Goal: Find specific page/section: Find specific page/section

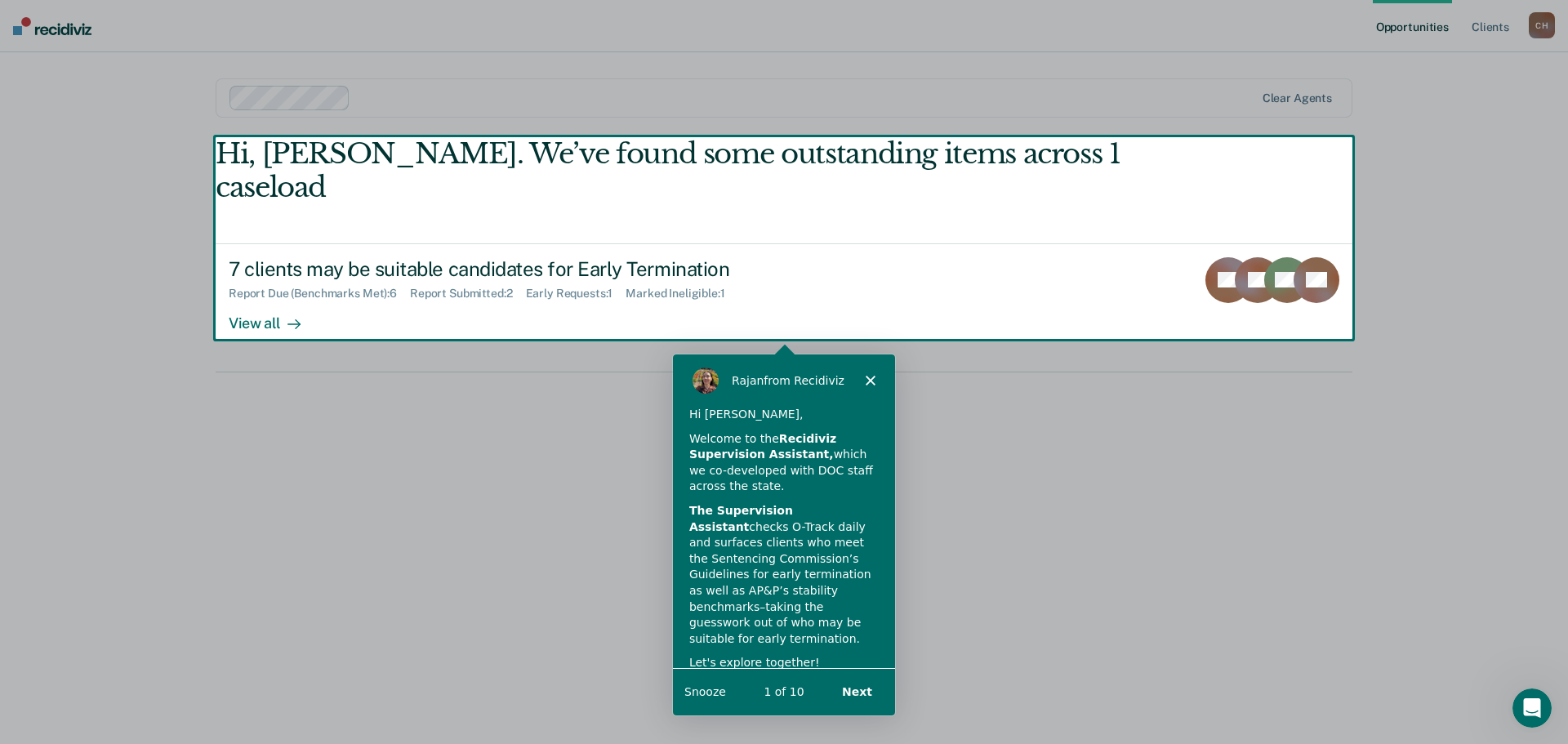
click at [428, 234] on div "Product tour overlay" at bounding box center [784, 372] width 1568 height 744
click at [245, 289] on div "Product tour overlay" at bounding box center [784, 372] width 1568 height 744
click at [281, 287] on div "Product tour overlay" at bounding box center [784, 372] width 1568 height 744
click at [849, 691] on button "Next" at bounding box center [856, 691] width 63 height 33
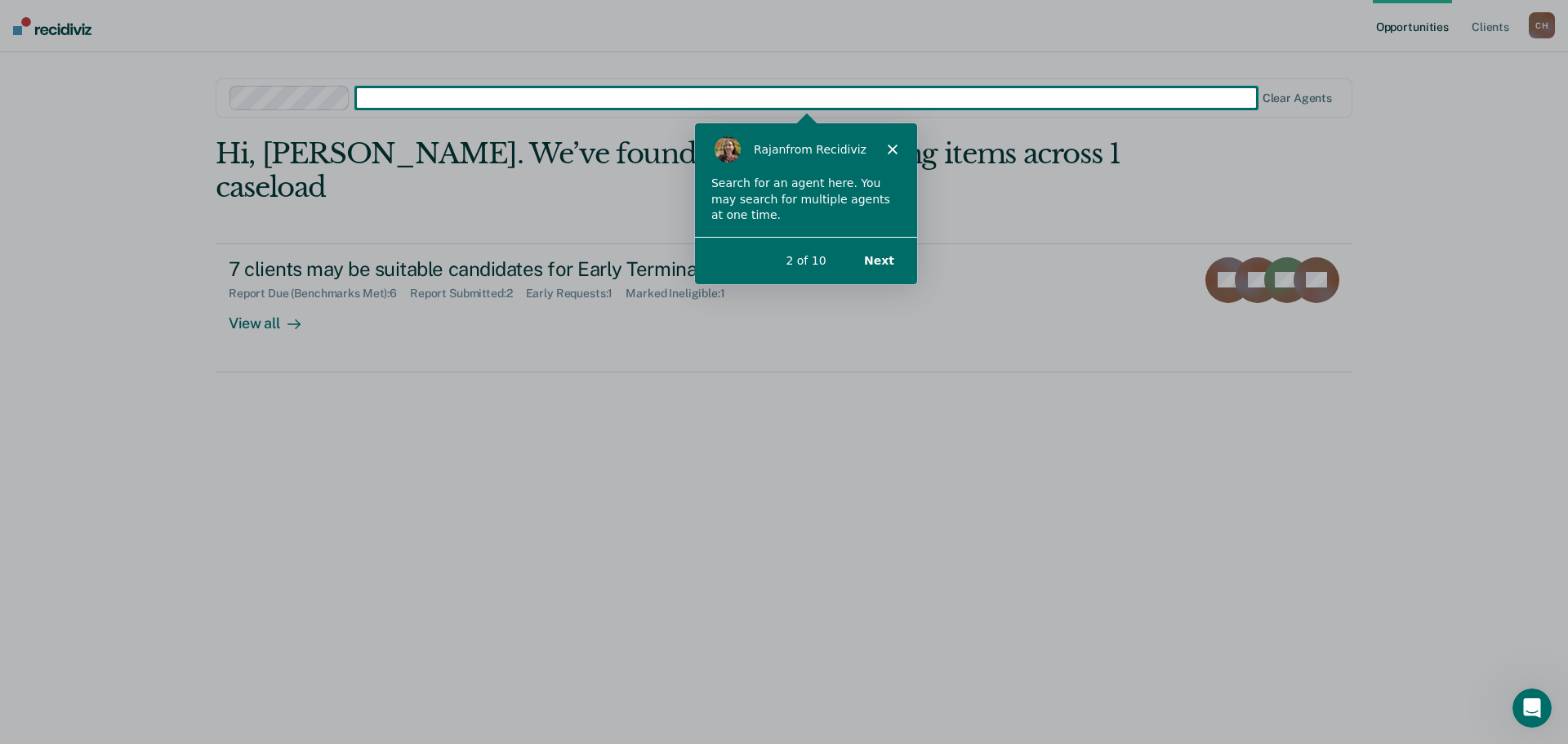
click at [891, 147] on polygon "Close" at bounding box center [892, 148] width 10 height 10
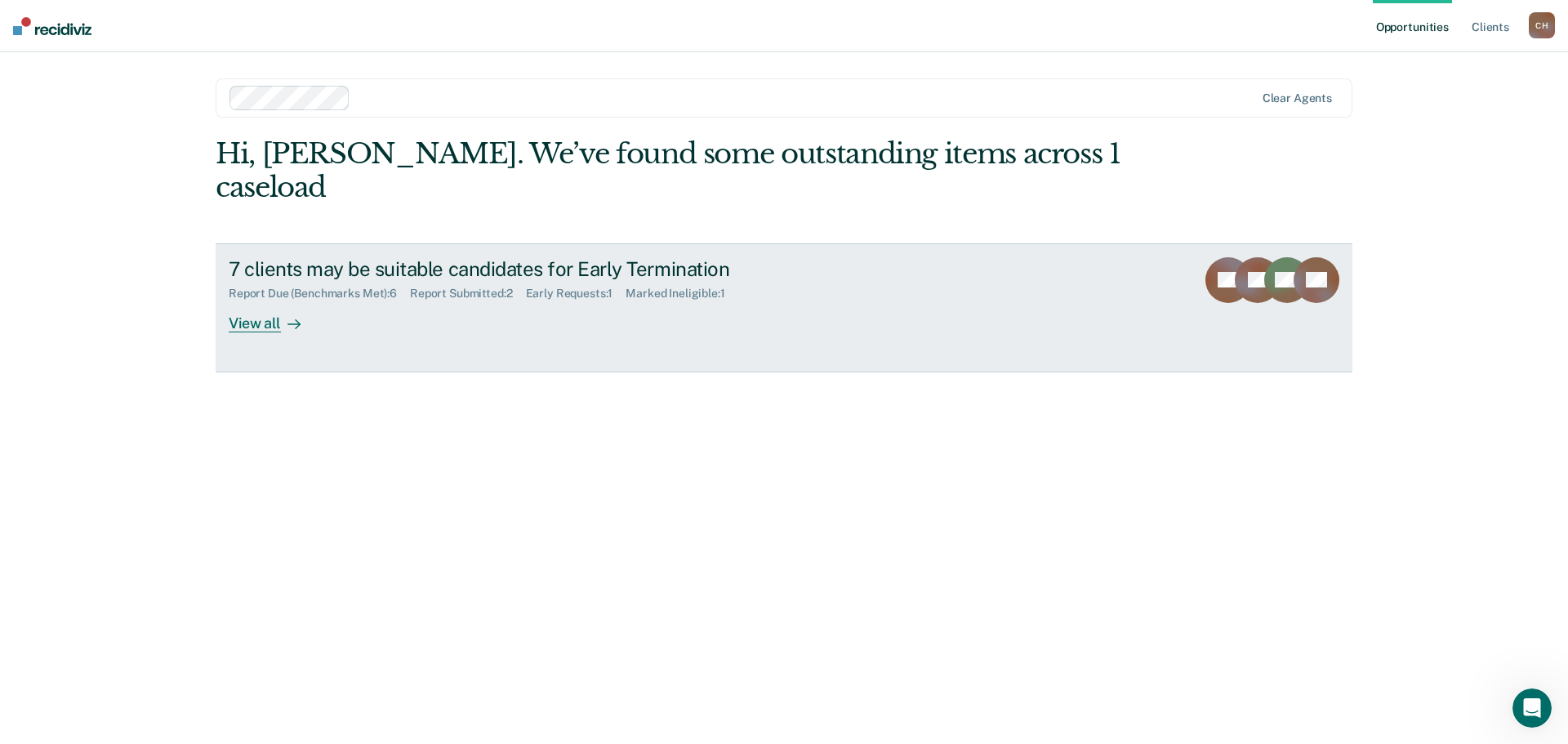
click at [265, 300] on div "View all" at bounding box center [274, 316] width 92 height 31
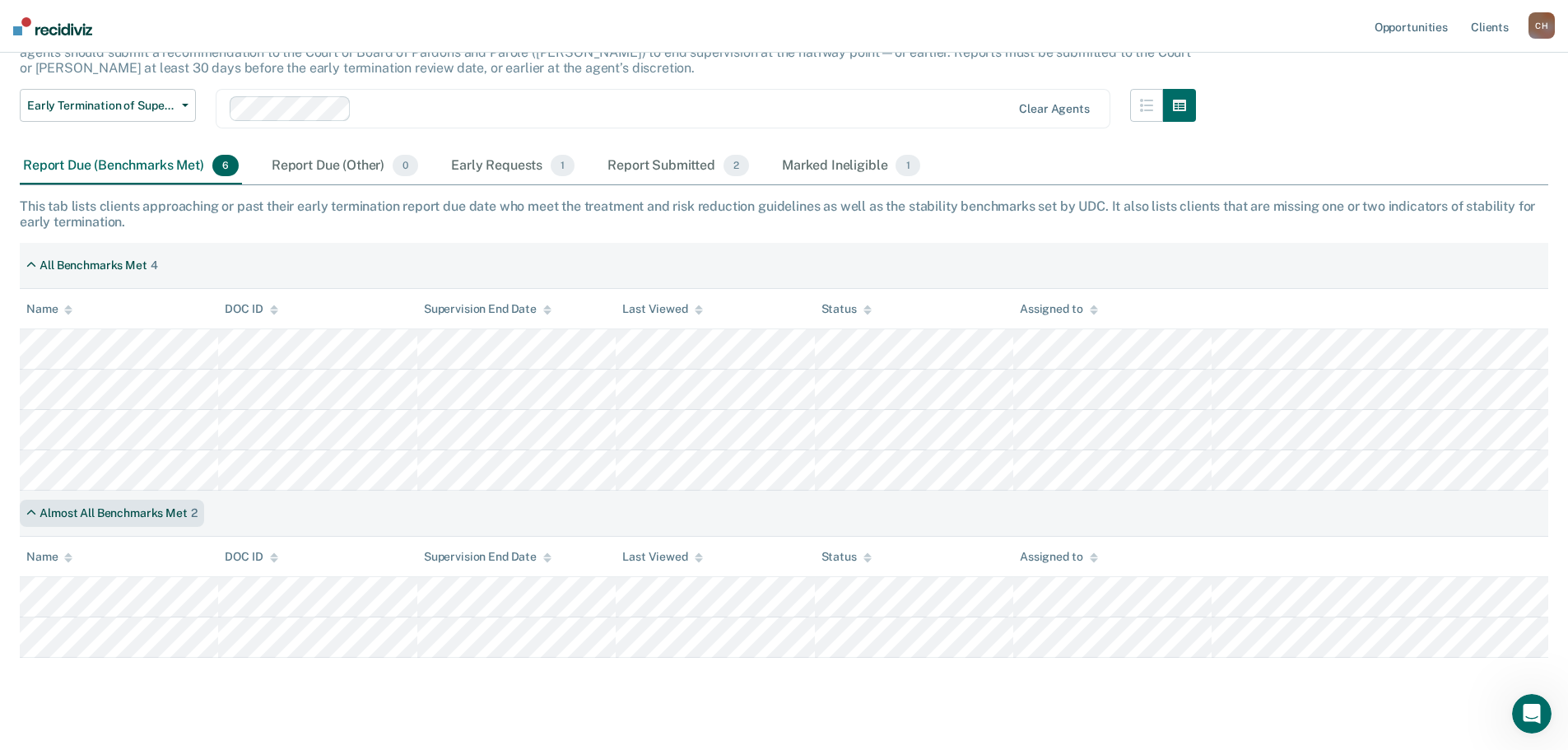
scroll to position [158, 0]
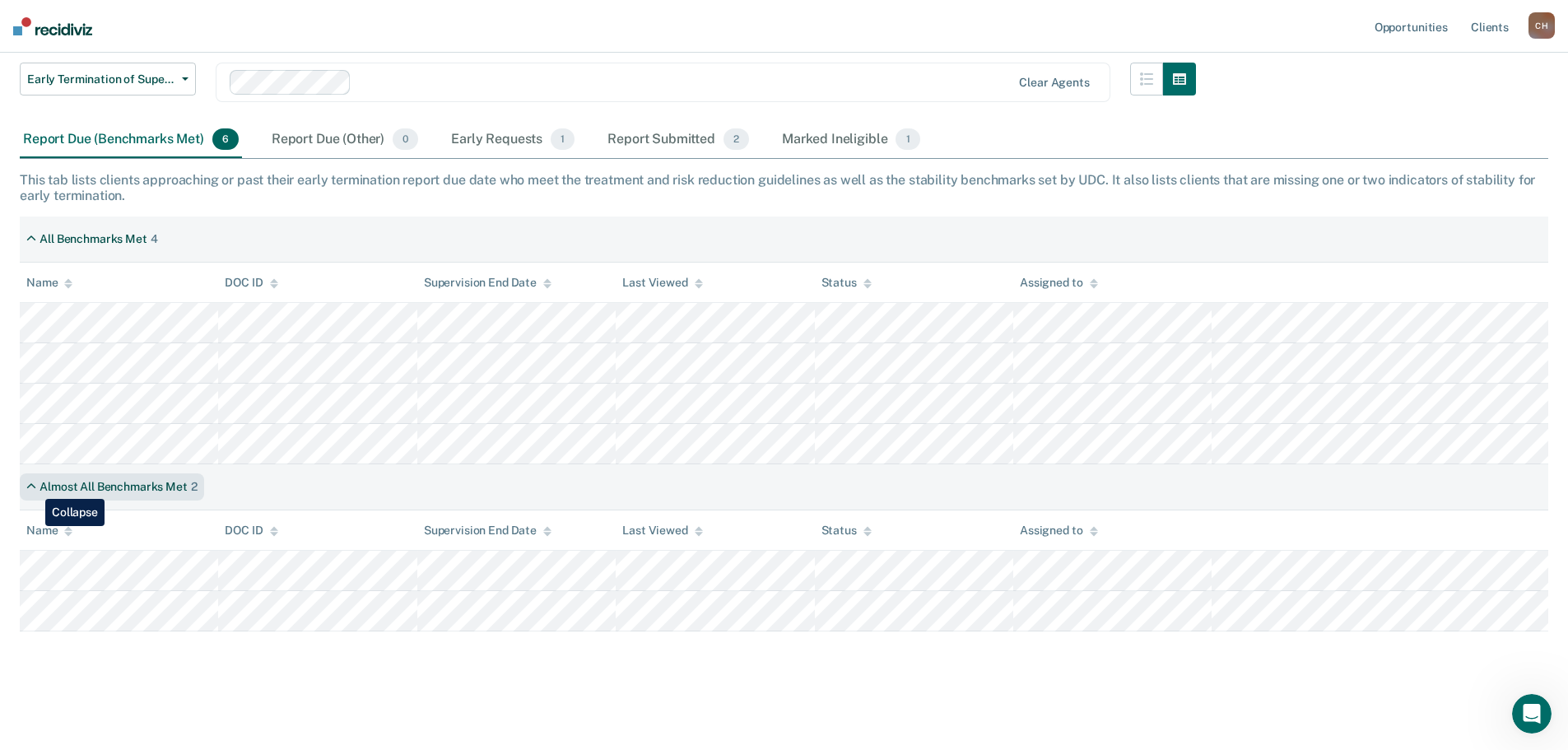
click at [33, 486] on icon at bounding box center [32, 487] width 10 height 14
